Goal: Task Accomplishment & Management: Use online tool/utility

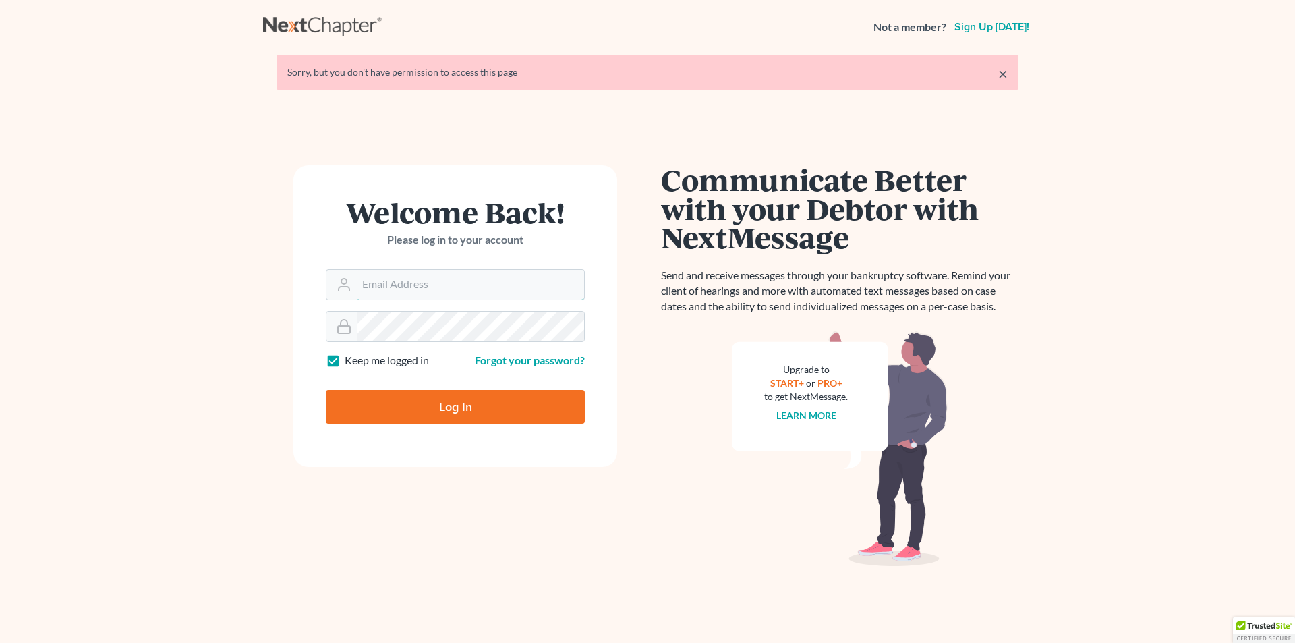
type input "[EMAIL_ADDRESS][DOMAIN_NAME]"
click at [402, 400] on input "Log In" at bounding box center [455, 407] width 259 height 34
type input "Thinking..."
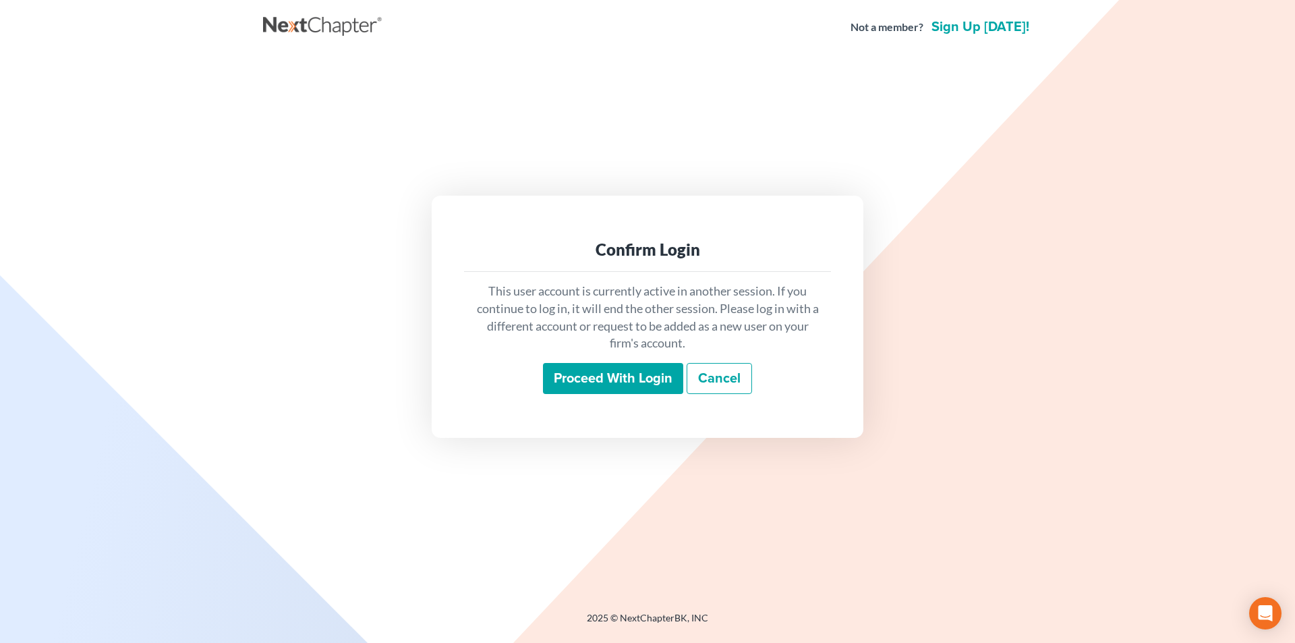
click at [580, 371] on input "Proceed with login" at bounding box center [613, 378] width 140 height 31
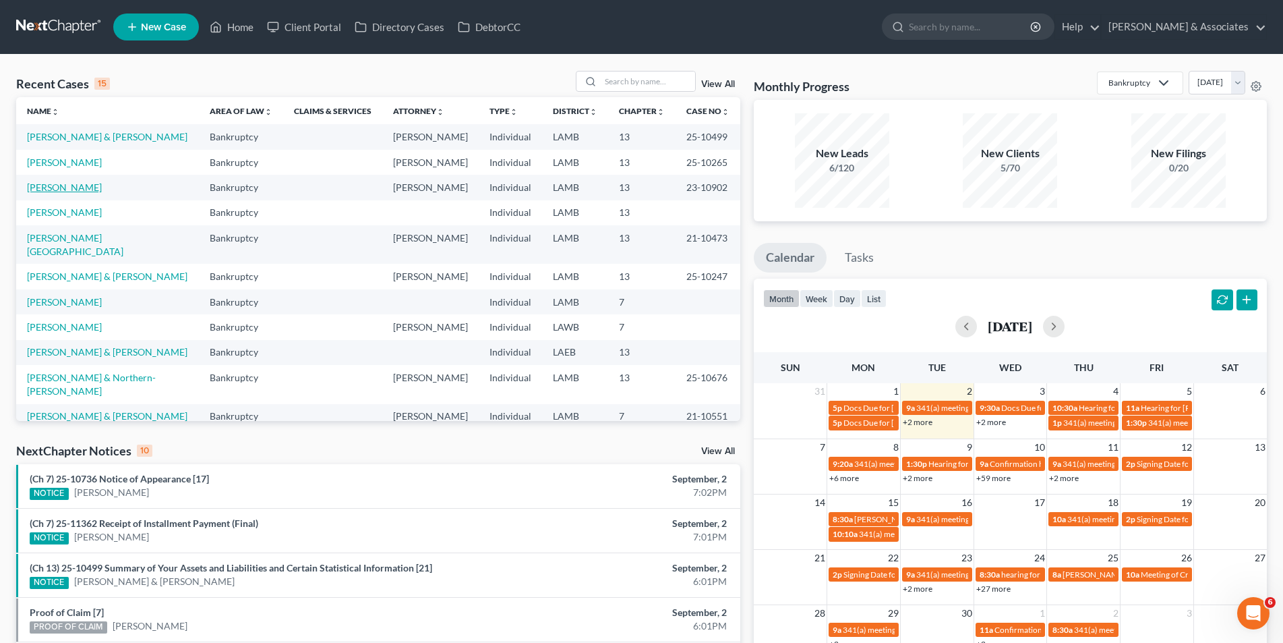
click at [61, 188] on link "Guillory, Starr" at bounding box center [64, 186] width 75 height 11
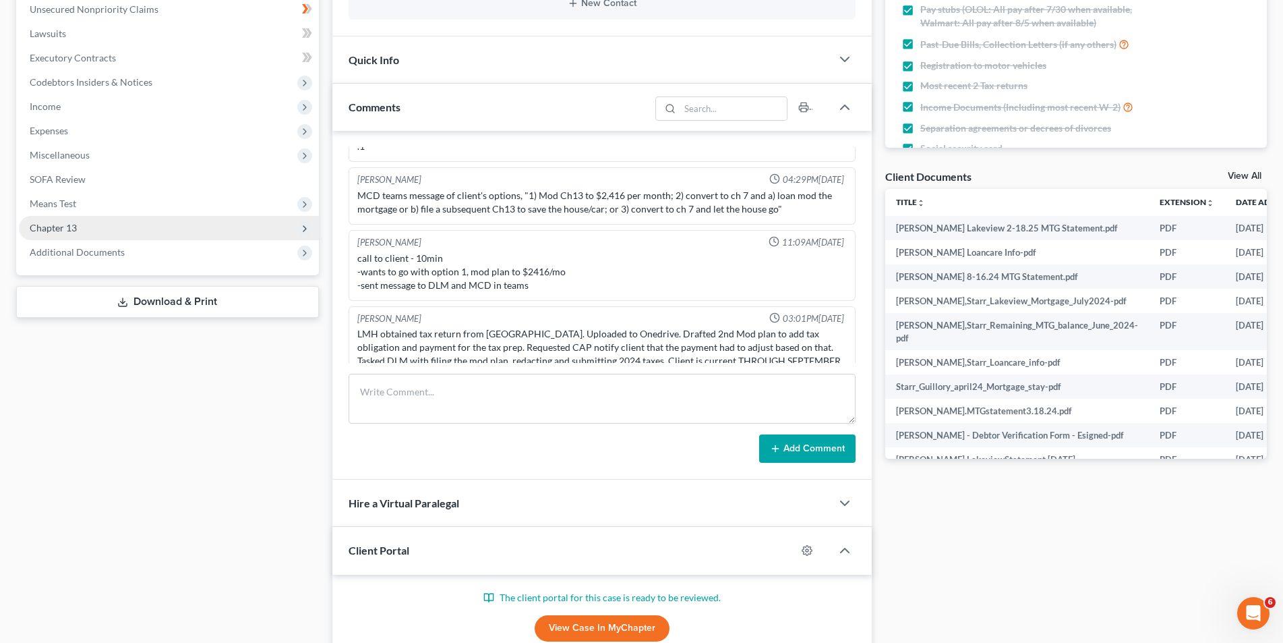
scroll to position [3076, 0]
click at [107, 228] on span "Chapter 13" at bounding box center [169, 228] width 300 height 24
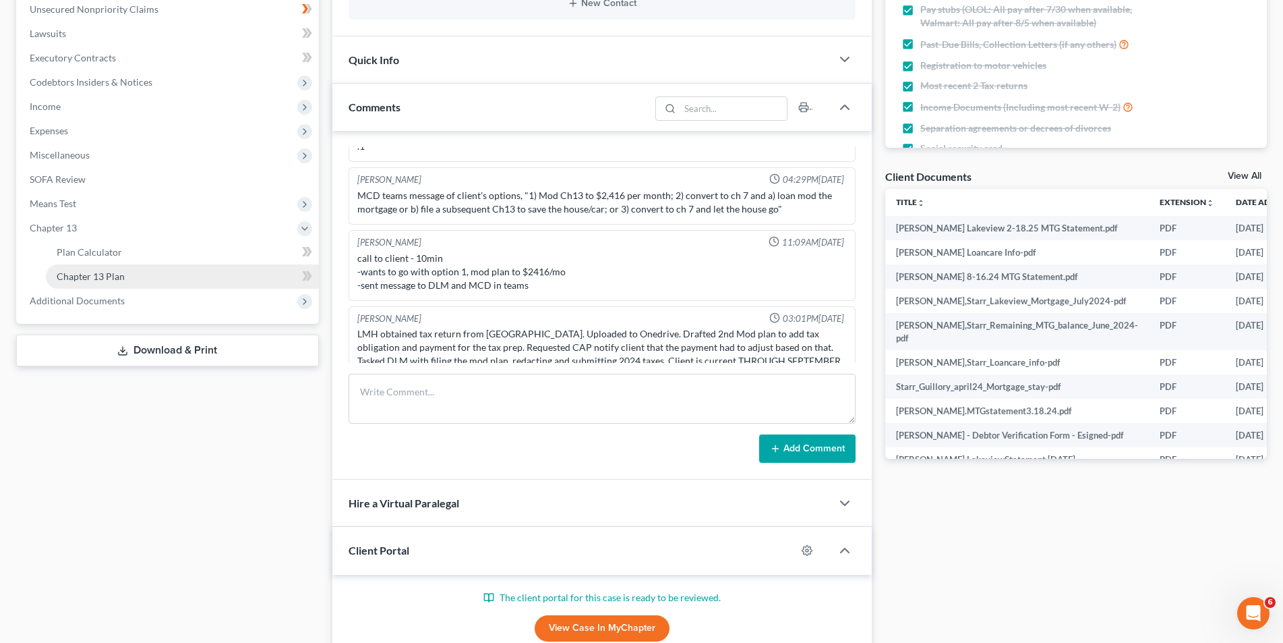
click at [110, 270] on span "Chapter 13 Plan" at bounding box center [91, 275] width 68 height 11
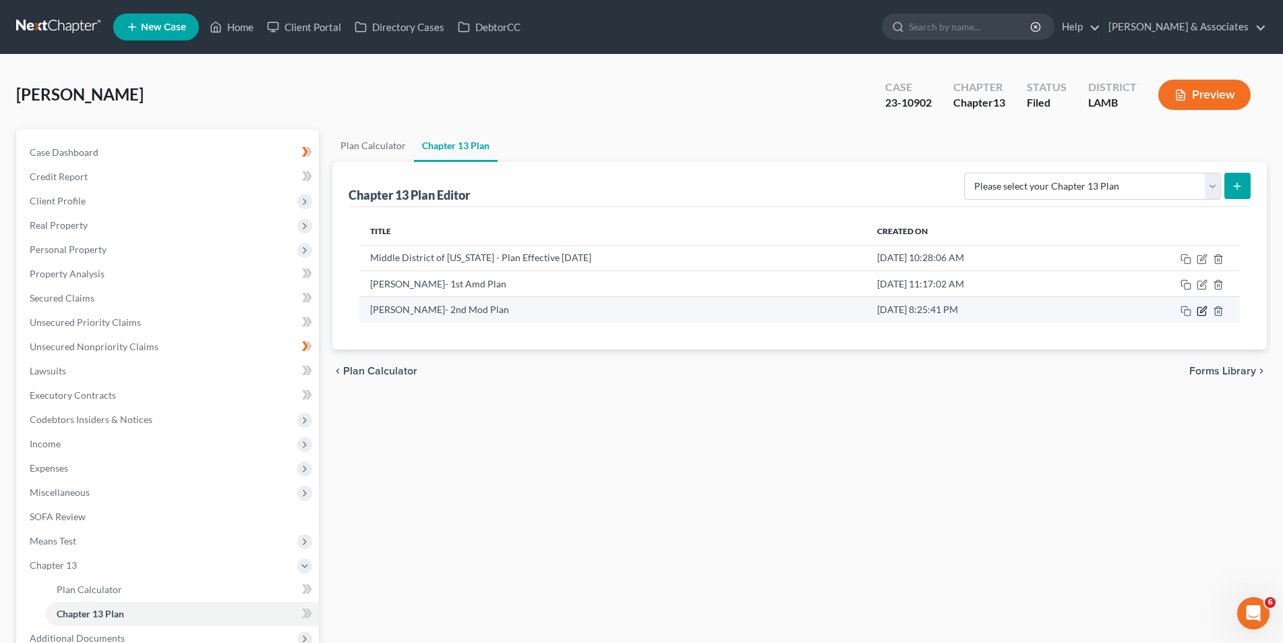
click at [1202, 314] on icon "button" at bounding box center [1202, 310] width 11 height 11
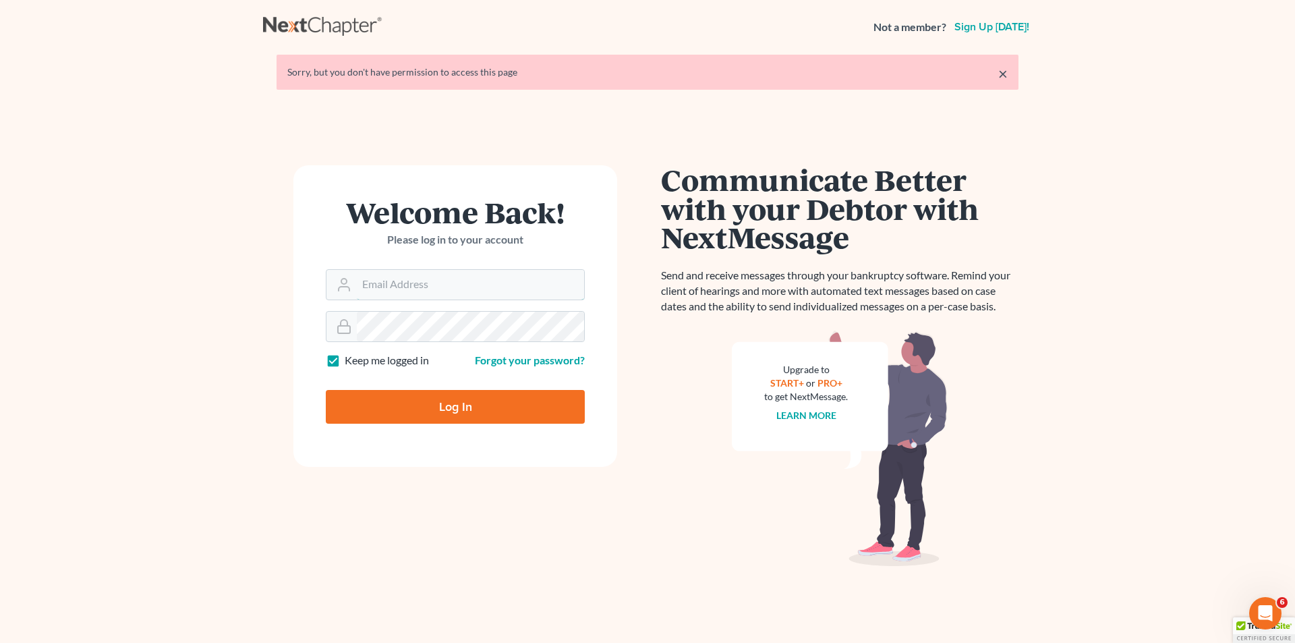
type input "[EMAIL_ADDRESS][DOMAIN_NAME]"
click at [400, 408] on input "Log In" at bounding box center [455, 407] width 259 height 34
type input "Thinking..."
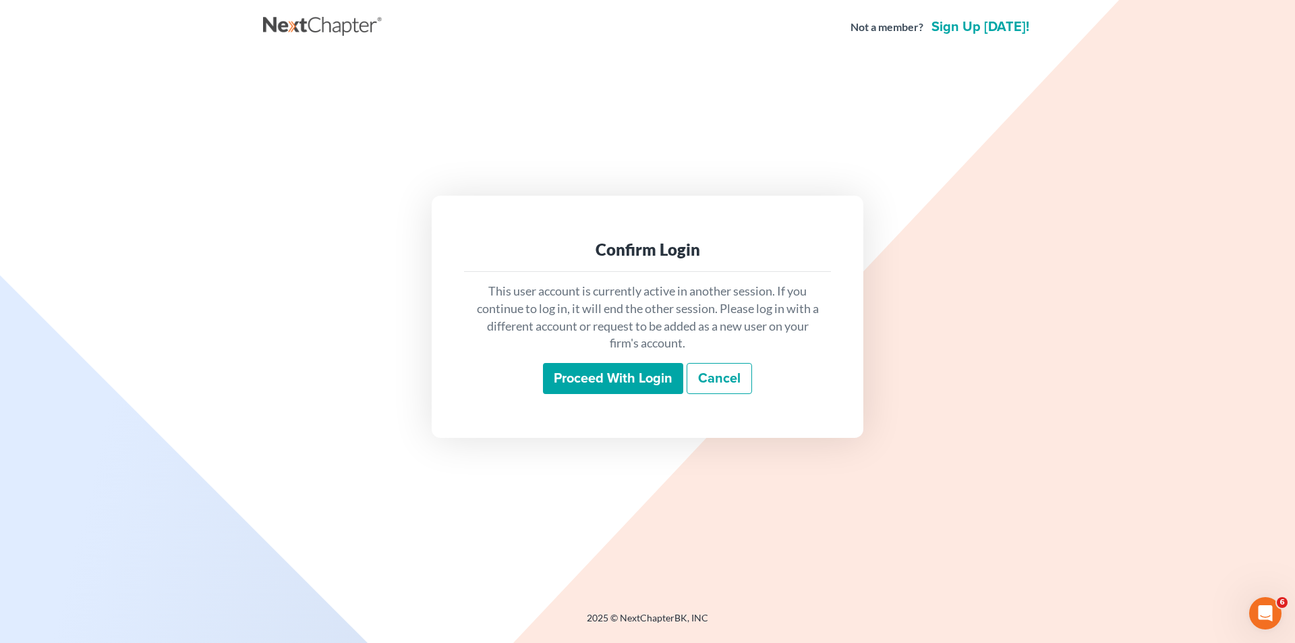
click at [567, 376] on input "Proceed with login" at bounding box center [613, 378] width 140 height 31
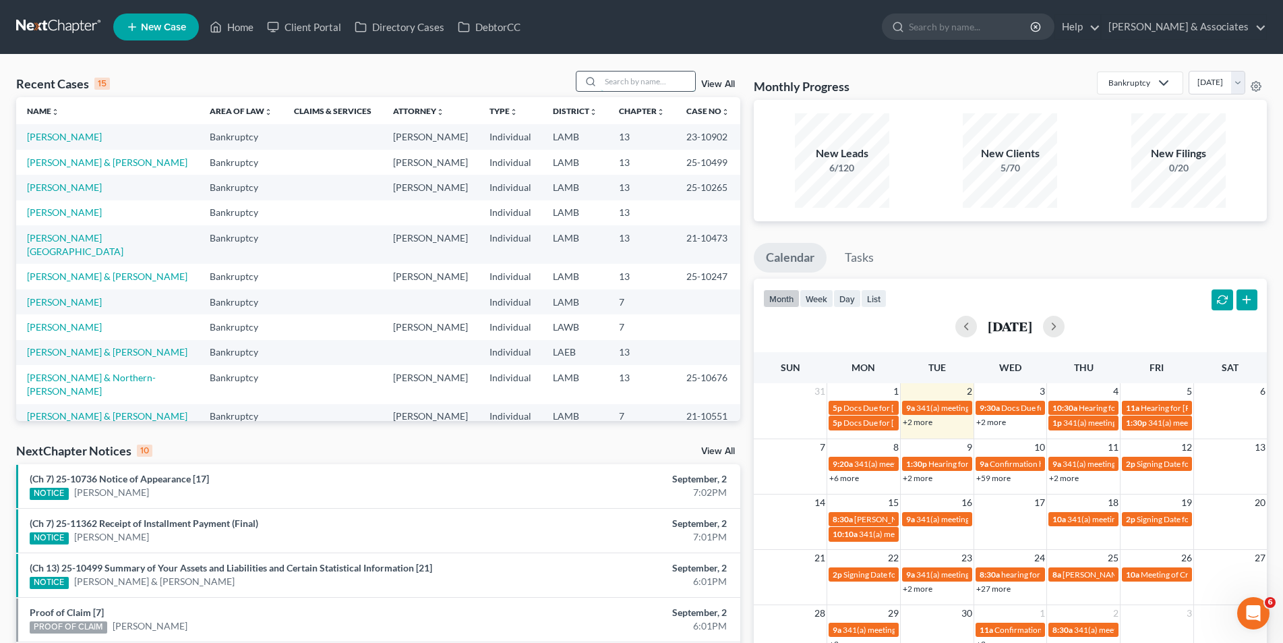
click at [608, 75] on input "search" at bounding box center [648, 81] width 94 height 20
type input "[PERSON_NAME]"
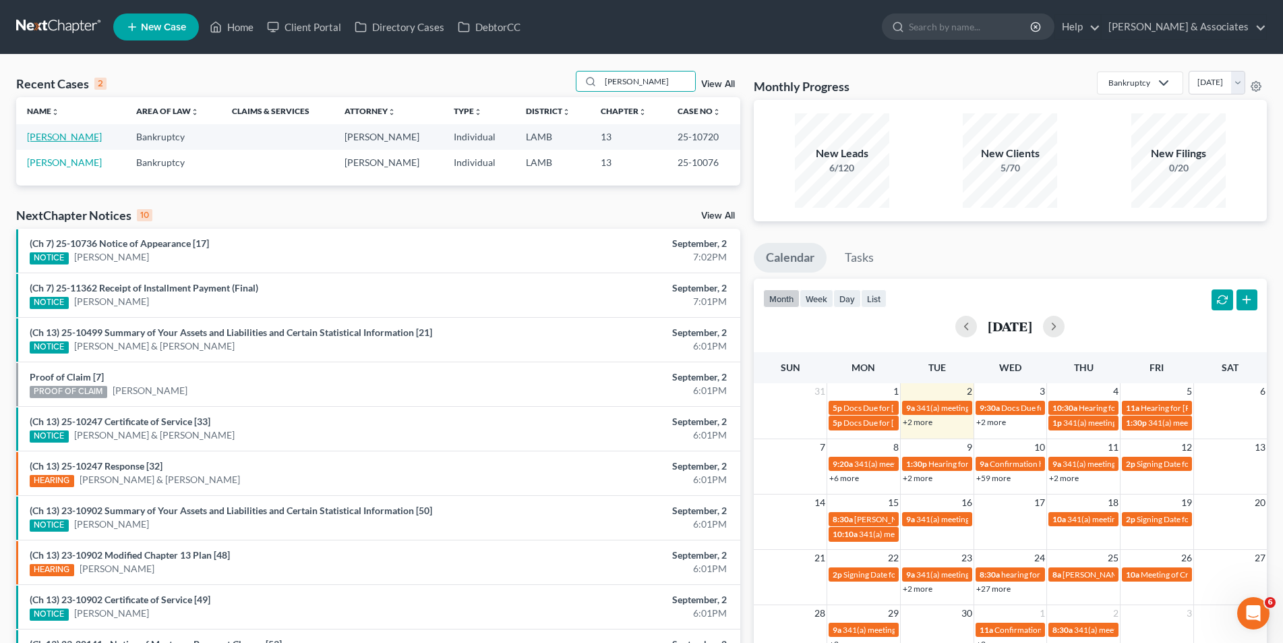
click at [69, 140] on link "[PERSON_NAME]" at bounding box center [64, 136] width 75 height 11
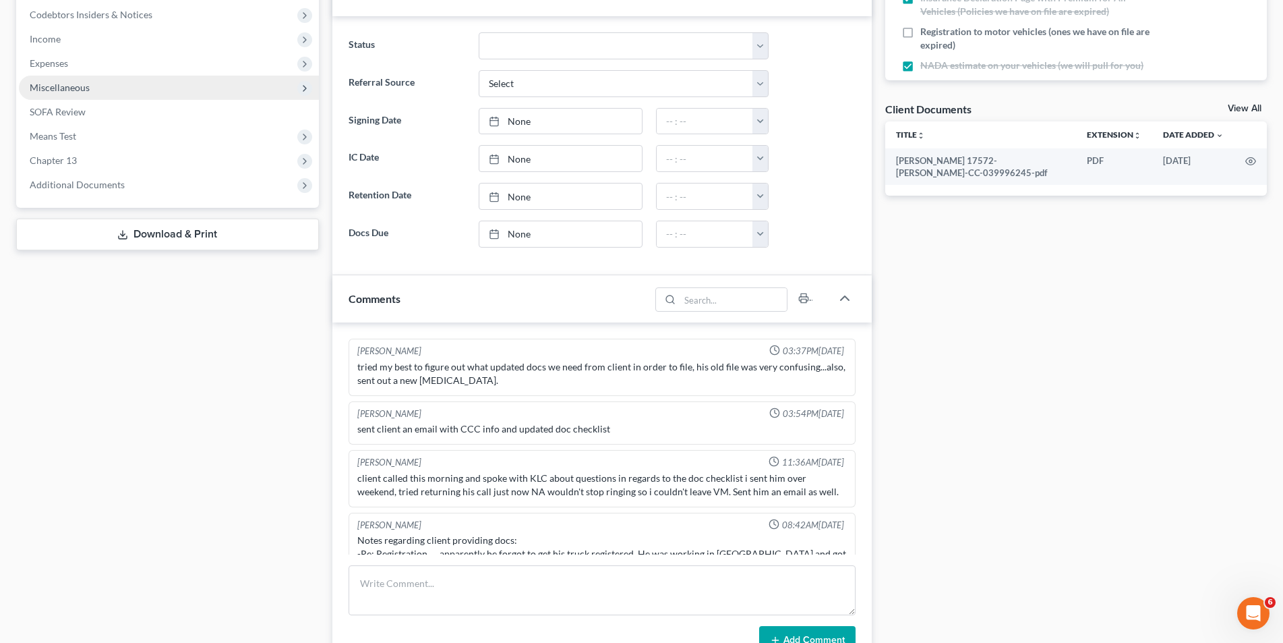
scroll to position [642, 0]
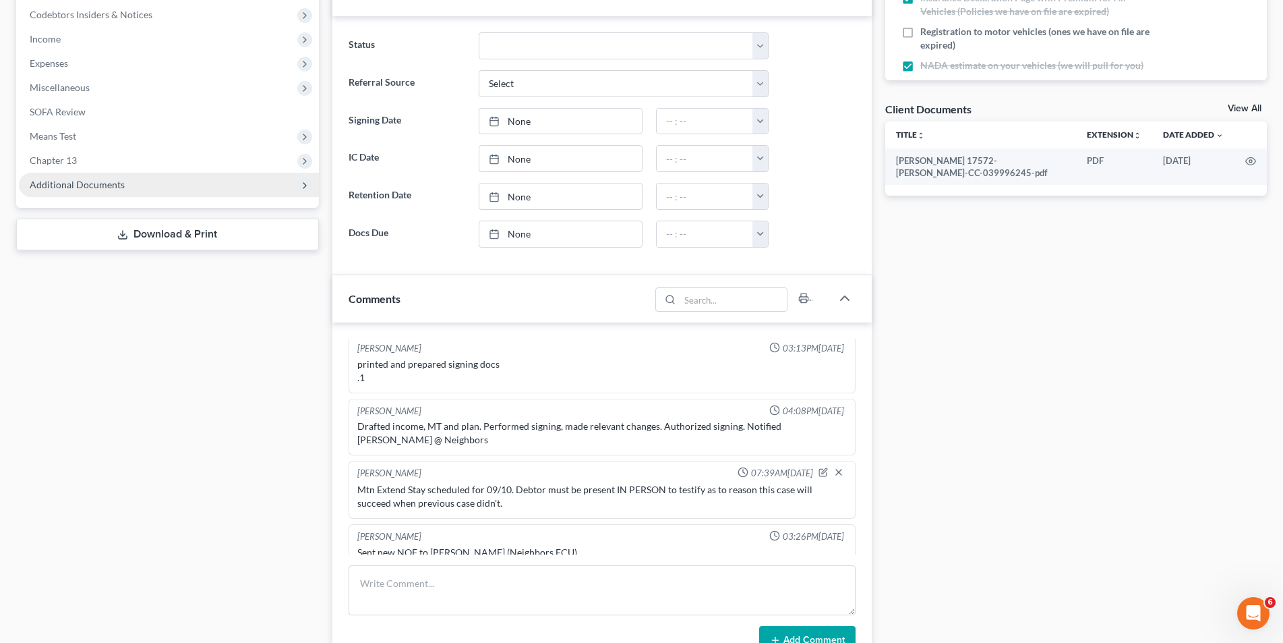
click at [90, 185] on span "Additional Documents" at bounding box center [77, 184] width 95 height 11
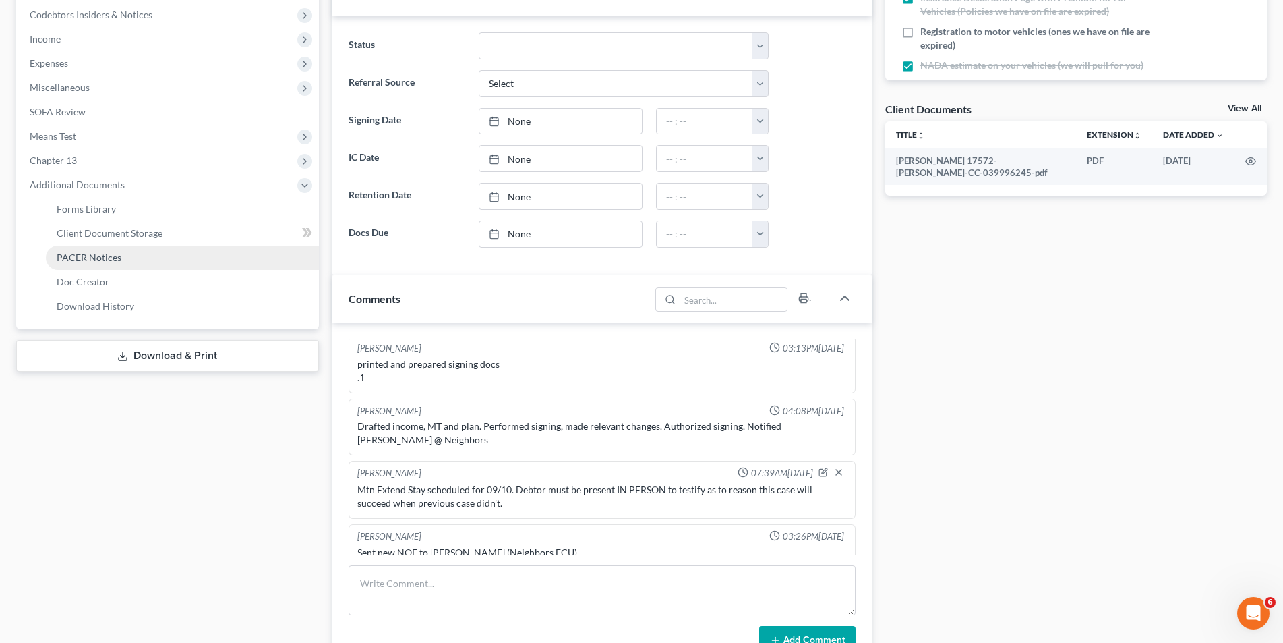
click at [87, 255] on span "PACER Notices" at bounding box center [89, 257] width 65 height 11
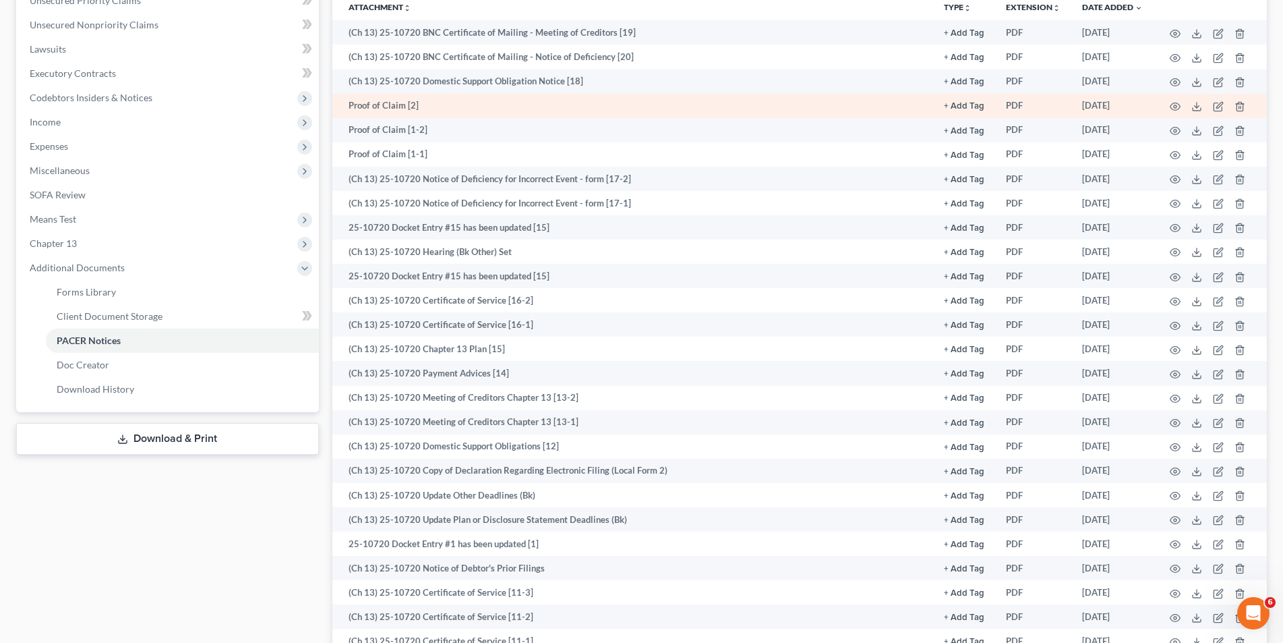
scroll to position [337, 0]
